Goal: Transaction & Acquisition: Purchase product/service

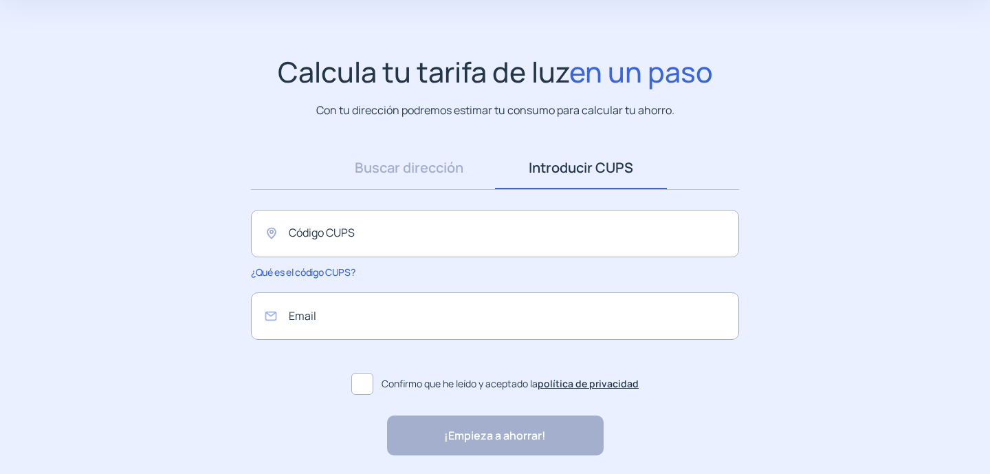
scroll to position [109, 0]
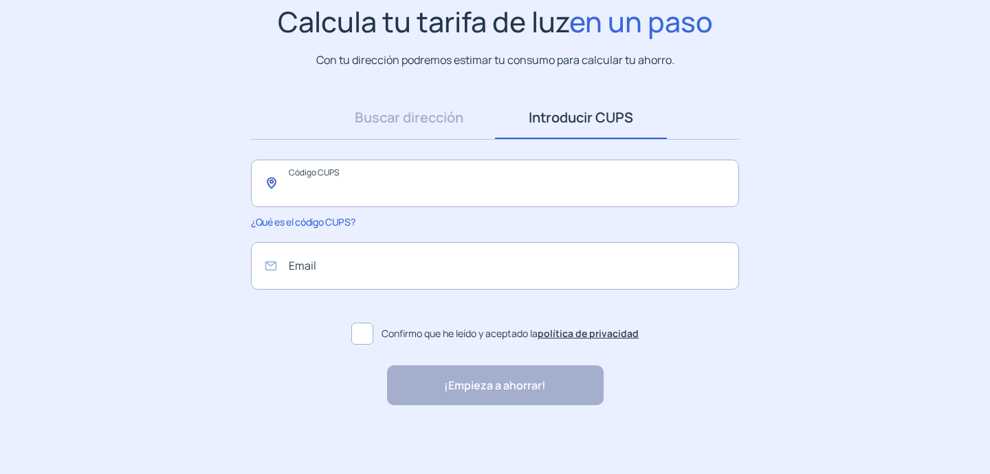
click at [320, 173] on input "text" at bounding box center [495, 182] width 488 height 47
paste input "**********"
type input "**********"
click at [338, 252] on input "email" at bounding box center [495, 265] width 488 height 47
type input "**********"
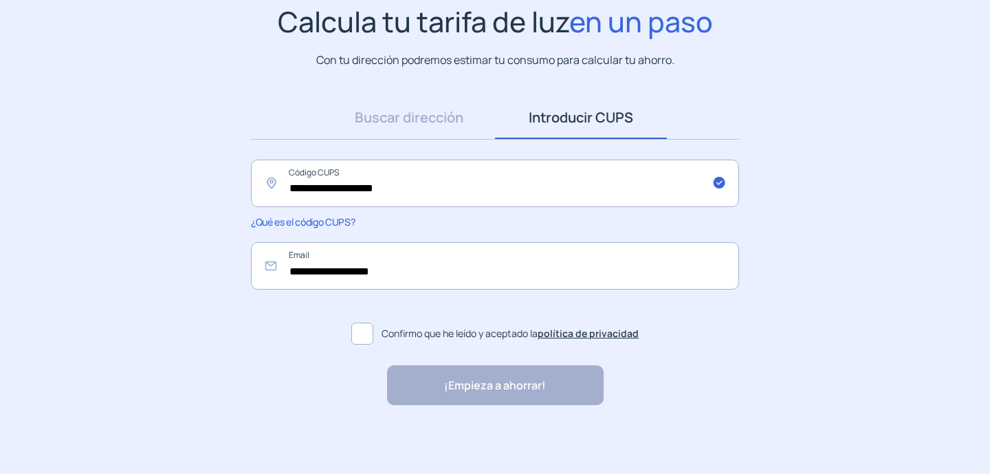
click at [359, 337] on span at bounding box center [362, 333] width 22 height 22
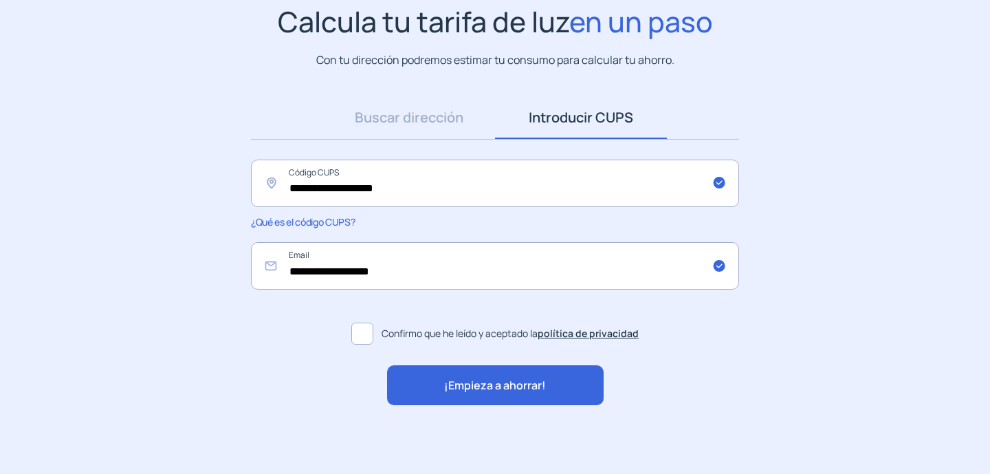
drag, startPoint x: 470, startPoint y: 382, endPoint x: 412, endPoint y: 337, distance: 74.0
click at [470, 381] on span "¡Empieza a ahorrar!" at bounding box center [495, 386] width 102 height 18
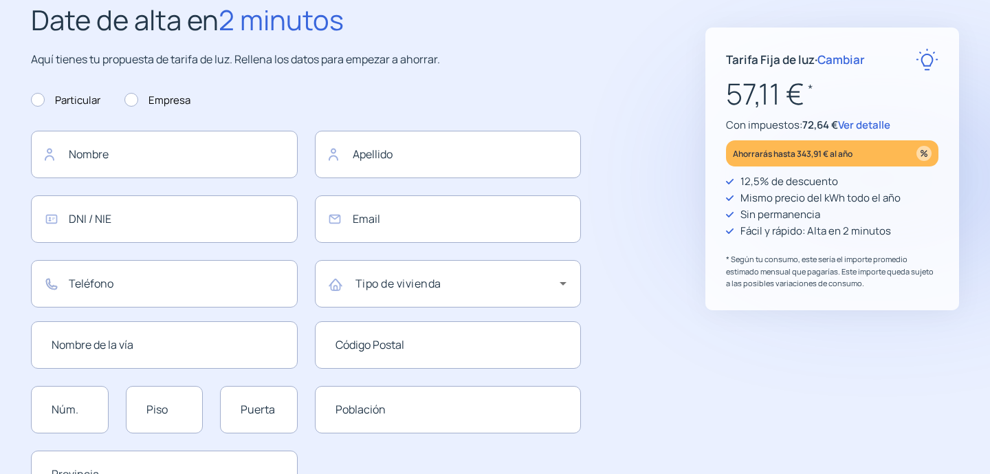
type input "**********"
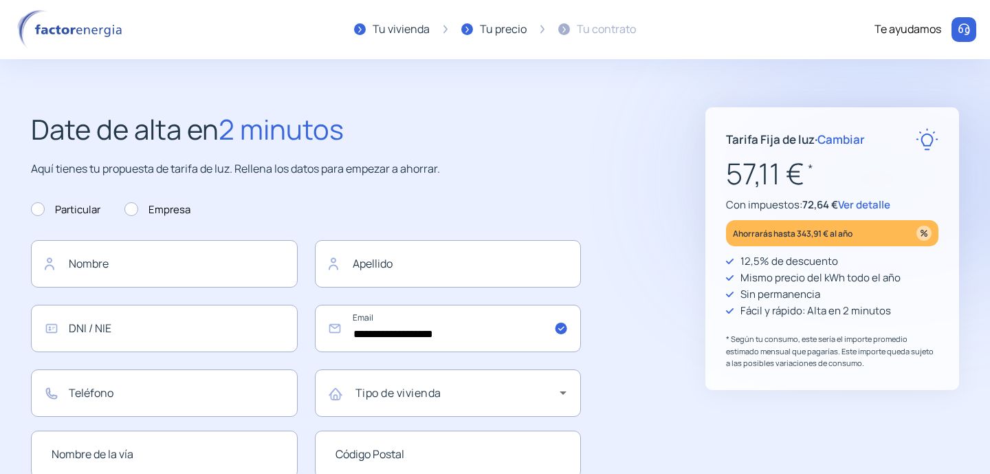
click at [832, 236] on p "Ahorrarás hasta 343,91 € al año" at bounding box center [793, 233] width 120 height 16
drag, startPoint x: 781, startPoint y: 263, endPoint x: 844, endPoint y: 280, distance: 65.5
click at [781, 264] on p "12,5% de descuento" at bounding box center [789, 261] width 98 height 16
click at [924, 238] on img at bounding box center [923, 232] width 15 height 15
click at [924, 234] on img at bounding box center [923, 232] width 15 height 15
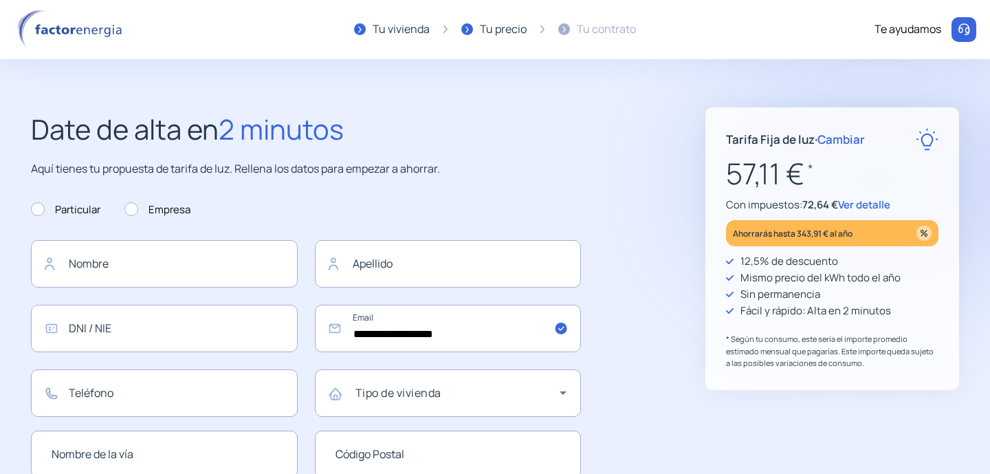
click at [825, 224] on div "Ahorrarás hasta 343,91 € al año" at bounding box center [832, 233] width 212 height 26
click at [847, 200] on span "Ver detalle" at bounding box center [864, 204] width 52 height 14
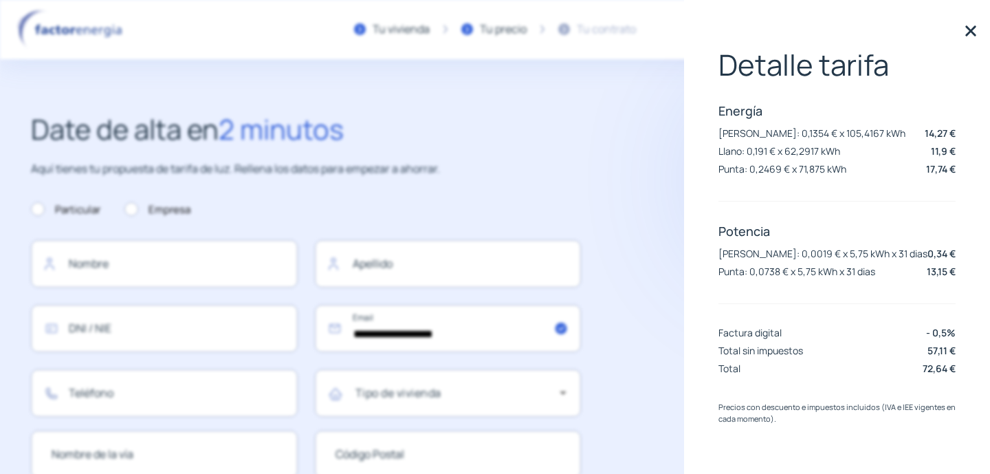
click at [969, 33] on img at bounding box center [970, 31] width 21 height 21
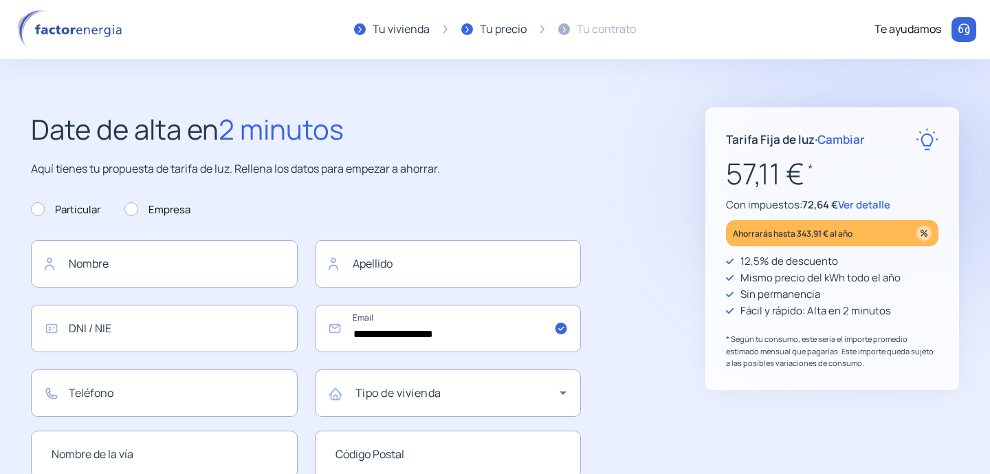
click at [838, 130] on p "Tarifa Fija de luz · Cambiar" at bounding box center [795, 139] width 139 height 19
click at [841, 138] on span "Cambiar" at bounding box center [840, 139] width 47 height 16
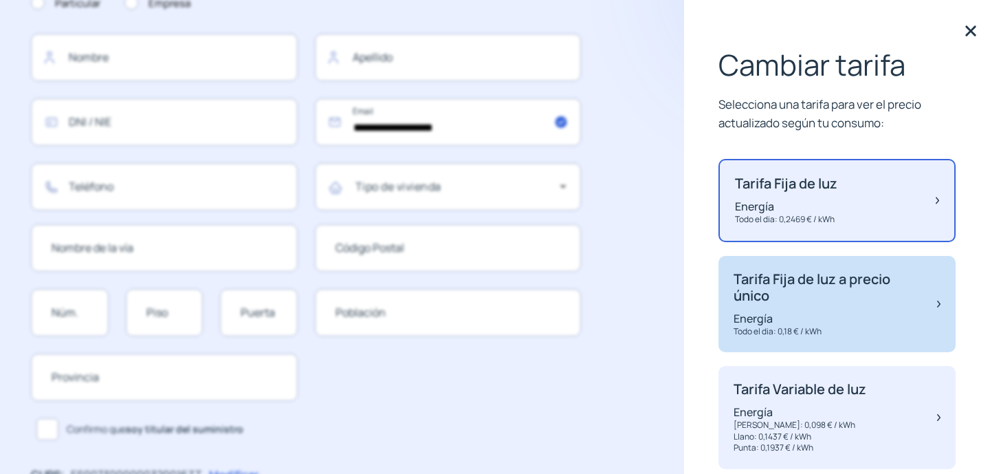
click at [788, 319] on p "Energía" at bounding box center [828, 318] width 190 height 15
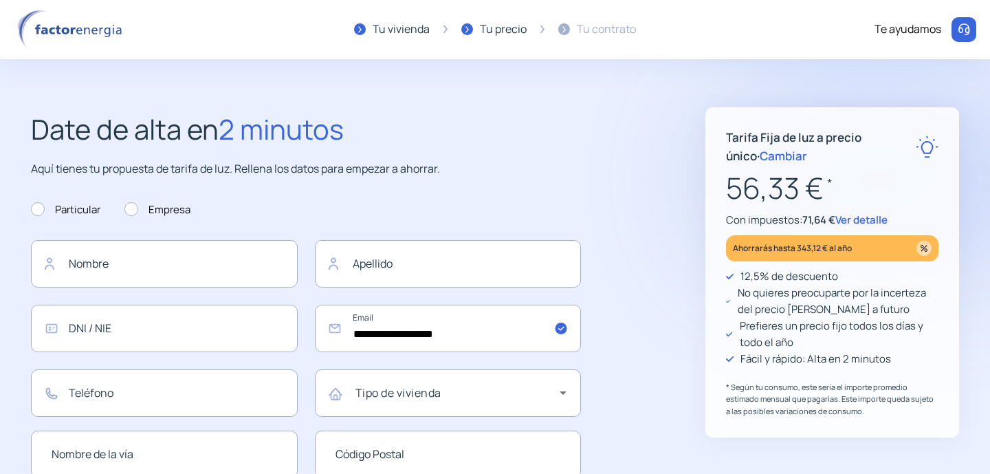
click at [744, 32] on header "Tu vivienda Tu precio Tu contrato Te ayudamos" at bounding box center [495, 29] width 990 height 59
drag, startPoint x: 756, startPoint y: 0, endPoint x: 326, endPoint y: 82, distance: 437.3
